Goal: Navigation & Orientation: Find specific page/section

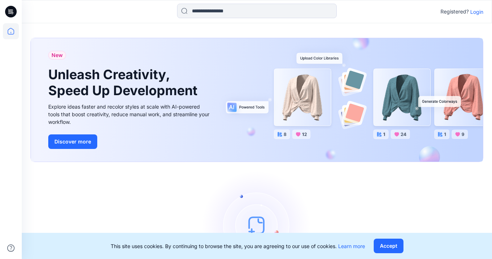
click at [481, 11] on p "Login" at bounding box center [476, 12] width 13 height 8
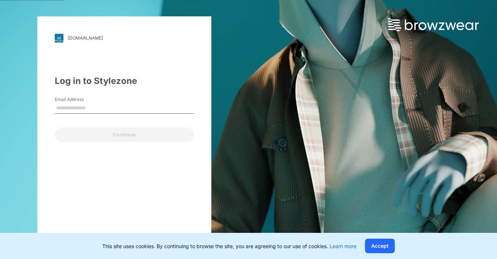
click at [111, 103] on input "Email Address" at bounding box center [124, 108] width 139 height 11
type input "**********"
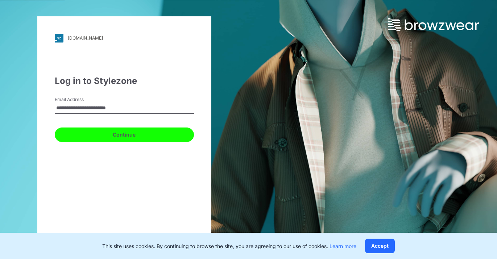
click at [133, 131] on button "Continue" at bounding box center [124, 134] width 139 height 15
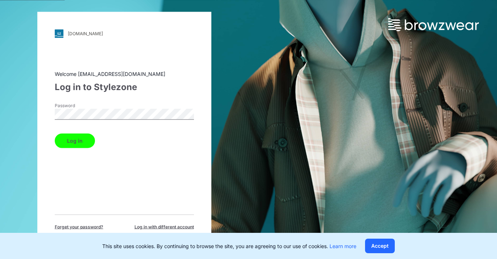
click at [81, 143] on button "Log in" at bounding box center [75, 140] width 40 height 15
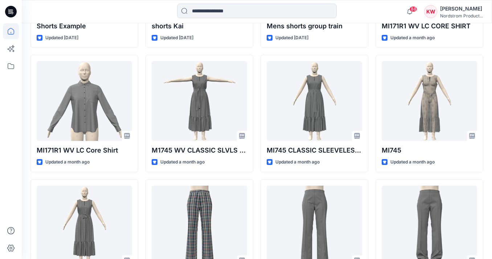
scroll to position [313, 0]
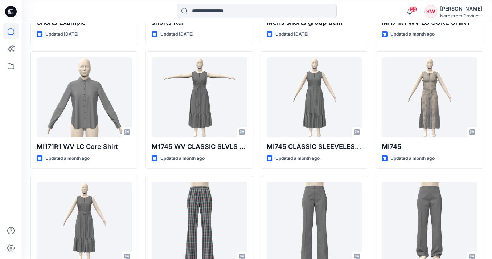
click at [438, 7] on div "KW [PERSON_NAME] Nordstrom Product..." at bounding box center [453, 11] width 59 height 15
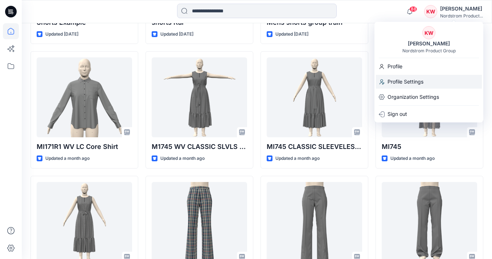
click at [407, 84] on p "Profile Settings" at bounding box center [405, 82] width 36 height 14
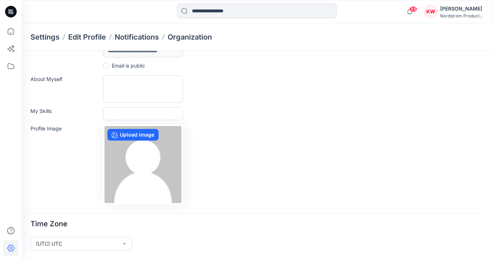
scroll to position [106, 0]
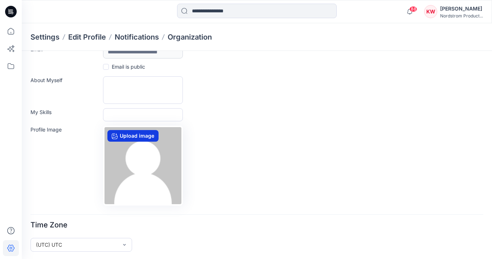
click at [139, 136] on label "Upload image" at bounding box center [132, 136] width 51 height 12
click at [0, 0] on input "Upload image" at bounding box center [0, 0] width 0 height 0
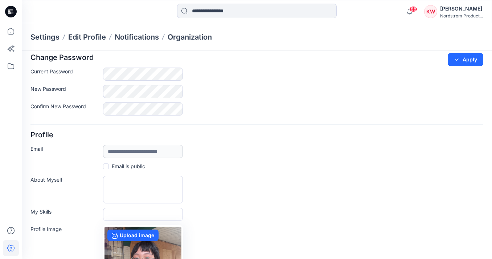
scroll to position [0, 0]
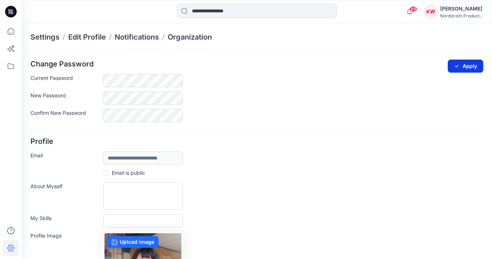
click at [461, 68] on button "Apply" at bounding box center [466, 65] width 36 height 13
click at [467, 66] on button "Apply" at bounding box center [466, 65] width 36 height 13
click at [460, 62] on button "Apply" at bounding box center [466, 65] width 36 height 13
click at [458, 68] on icon "submit" at bounding box center [457, 66] width 6 height 6
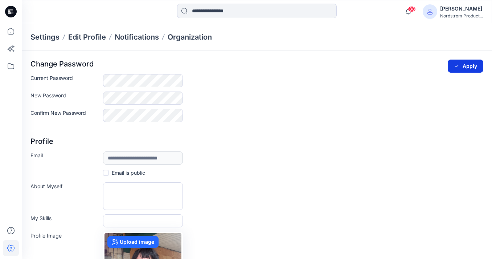
click at [458, 68] on icon "submit" at bounding box center [457, 66] width 6 height 6
click at [454, 10] on div "[PERSON_NAME]" at bounding box center [461, 8] width 43 height 9
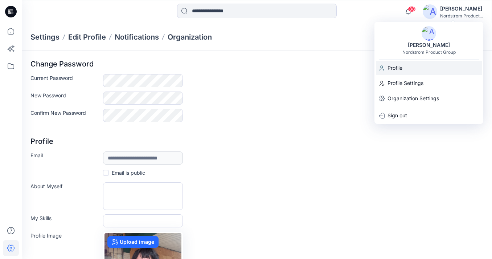
click at [407, 67] on div "Profile" at bounding box center [429, 68] width 106 height 14
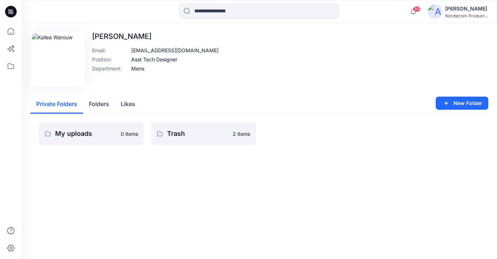
click at [461, 12] on div "[PERSON_NAME]" at bounding box center [466, 8] width 43 height 9
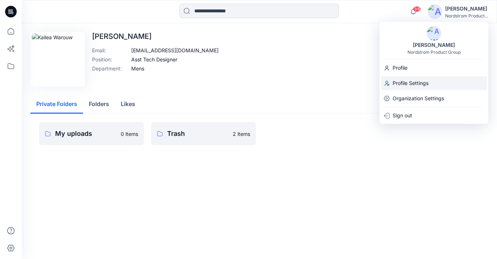
click at [422, 82] on p "Profile Settings" at bounding box center [411, 83] width 36 height 14
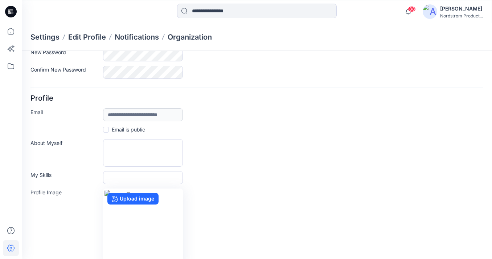
scroll to position [107, 0]
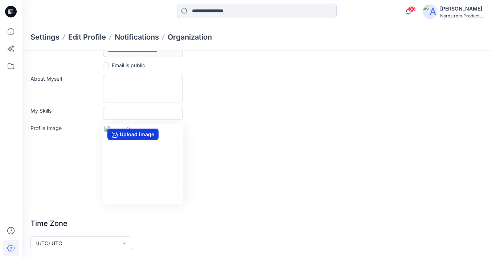
click at [139, 133] on label "Upload image" at bounding box center [132, 134] width 51 height 12
click at [0, 0] on input "Upload image" at bounding box center [0, 0] width 0 height 0
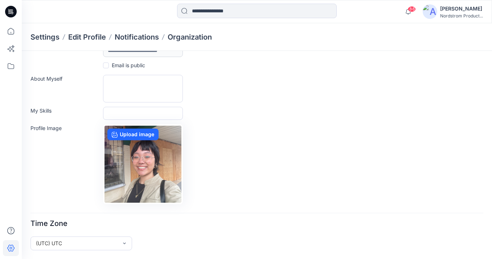
scroll to position [0, 0]
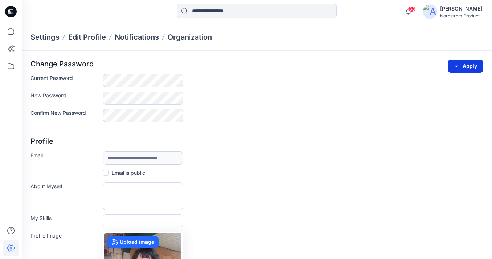
click at [458, 67] on icon "submit" at bounding box center [457, 66] width 6 height 6
click at [460, 67] on button "Apply" at bounding box center [466, 65] width 36 height 13
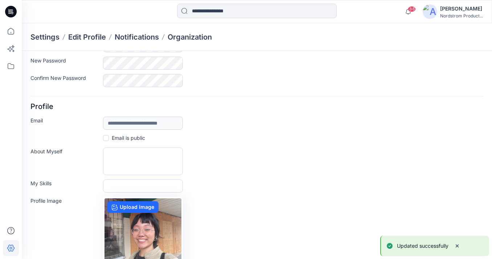
scroll to position [107, 0]
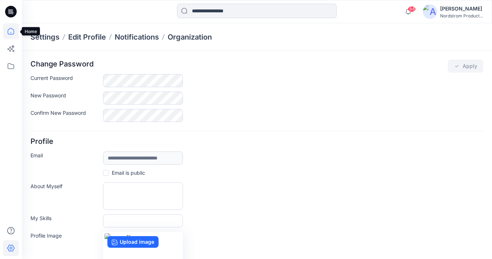
click at [11, 30] on icon at bounding box center [11, 31] width 16 height 16
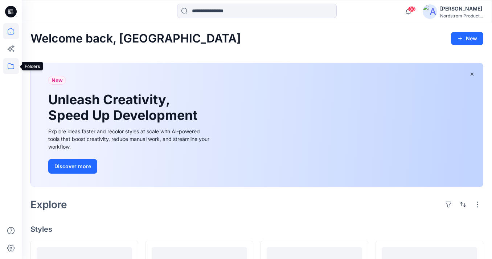
click at [16, 67] on icon at bounding box center [11, 66] width 16 height 16
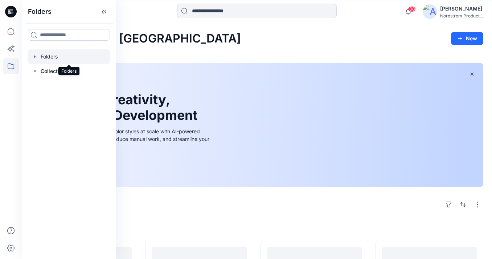
click at [60, 58] on div at bounding box center [69, 56] width 83 height 15
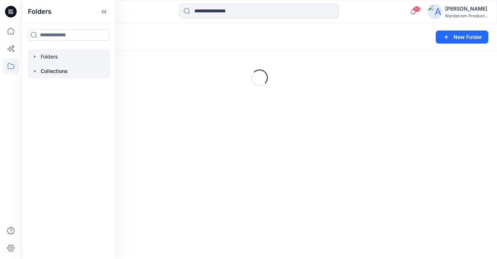
click at [61, 72] on p "Collections" at bounding box center [54, 71] width 27 height 9
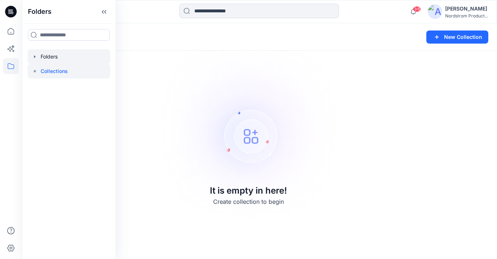
click at [69, 54] on div at bounding box center [69, 56] width 83 height 15
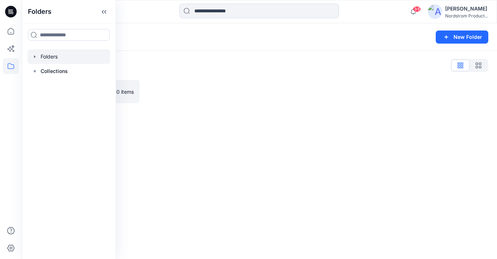
click at [144, 61] on div "Folders List" at bounding box center [259, 65] width 458 height 12
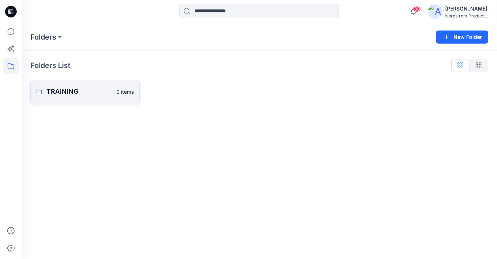
click at [82, 91] on p "TRAINING" at bounding box center [79, 91] width 66 height 10
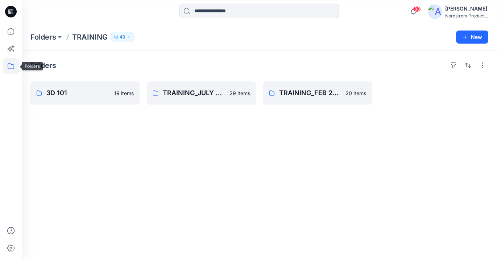
click at [11, 66] on icon at bounding box center [11, 66] width 16 height 16
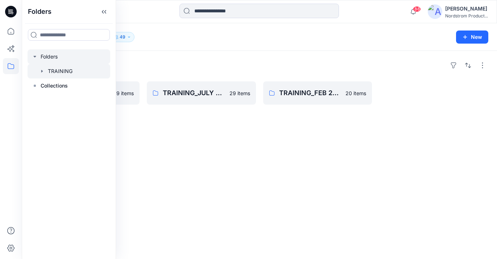
click at [72, 54] on div at bounding box center [69, 56] width 83 height 15
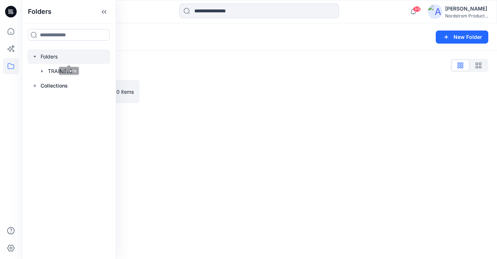
click at [217, 127] on div "Folders New Folder Folders List TRAINING 0 items" at bounding box center [260, 140] width 476 height 235
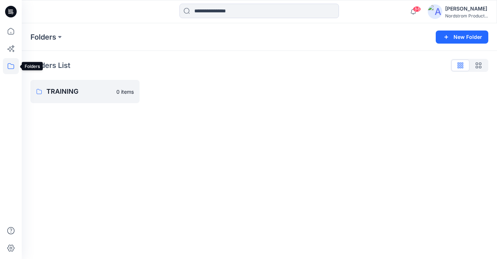
click at [12, 67] on icon at bounding box center [11, 66] width 16 height 16
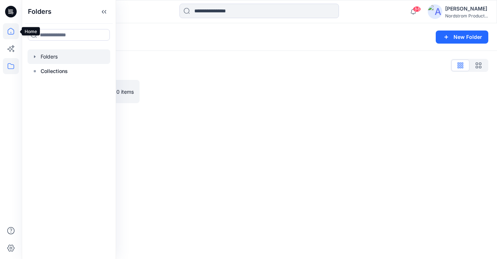
click at [7, 32] on icon at bounding box center [11, 31] width 16 height 16
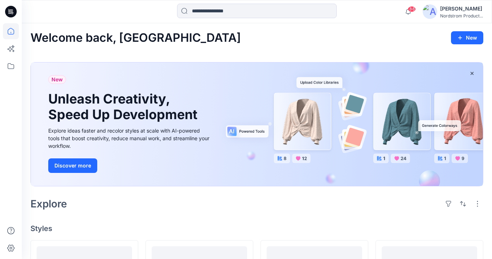
scroll to position [1, 0]
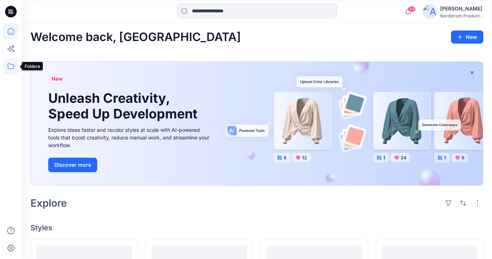
click at [6, 60] on icon at bounding box center [11, 66] width 16 height 16
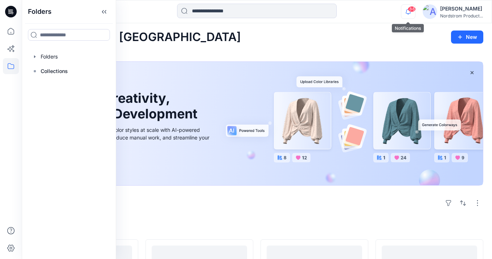
click at [407, 14] on icon "button" at bounding box center [408, 13] width 2 height 1
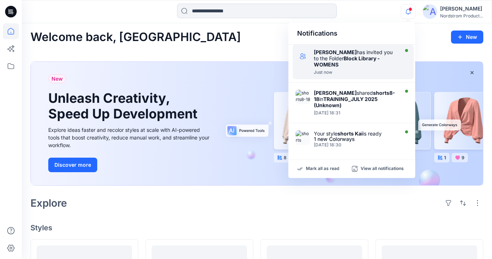
click at [382, 61] on div "Lizzie Jones has invited you to the Folder Block Library - WOMENS" at bounding box center [355, 58] width 83 height 19
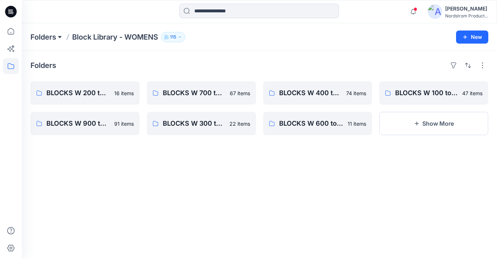
click at [61, 36] on button at bounding box center [59, 37] width 7 height 10
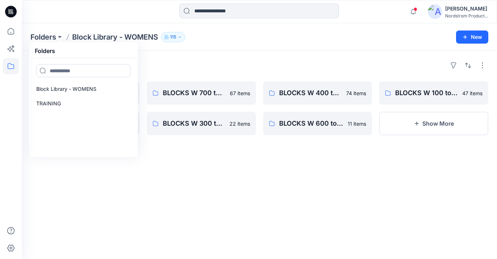
click at [184, 57] on div "Folders BLOCKS W 200 to 299 - Skirts, skorts, 1/2 Slip, Full Slip 16 items BLOC…" at bounding box center [260, 155] width 476 height 208
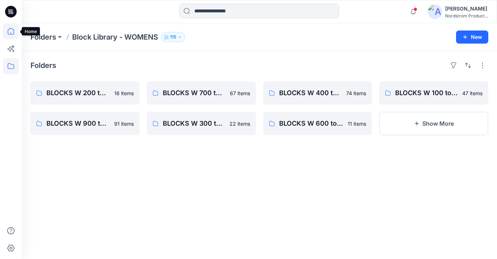
click at [11, 32] on icon at bounding box center [11, 31] width 16 height 16
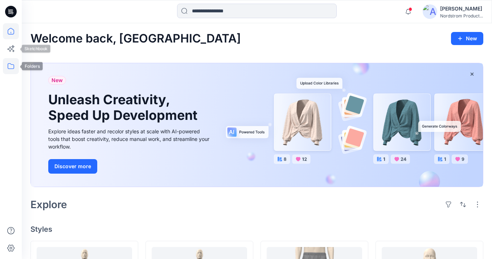
click at [11, 71] on icon at bounding box center [11, 66] width 16 height 16
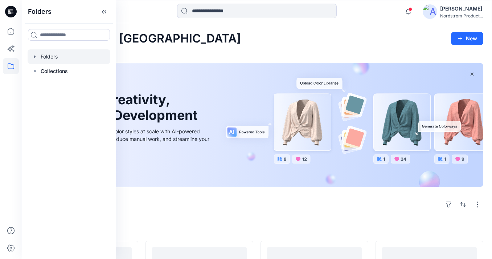
click at [56, 56] on div at bounding box center [69, 56] width 83 height 15
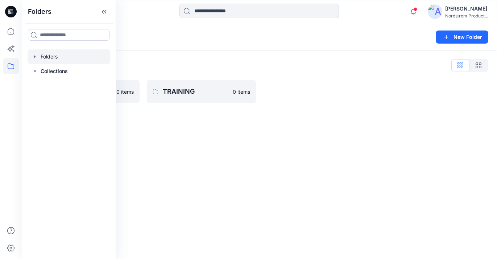
click at [152, 63] on div "Folders List" at bounding box center [259, 65] width 458 height 12
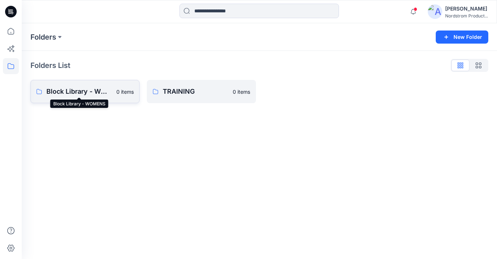
click at [100, 92] on p "Block Library - WOMENS" at bounding box center [79, 91] width 66 height 10
